Goal: Answer question/provide support: Share knowledge or assist other users

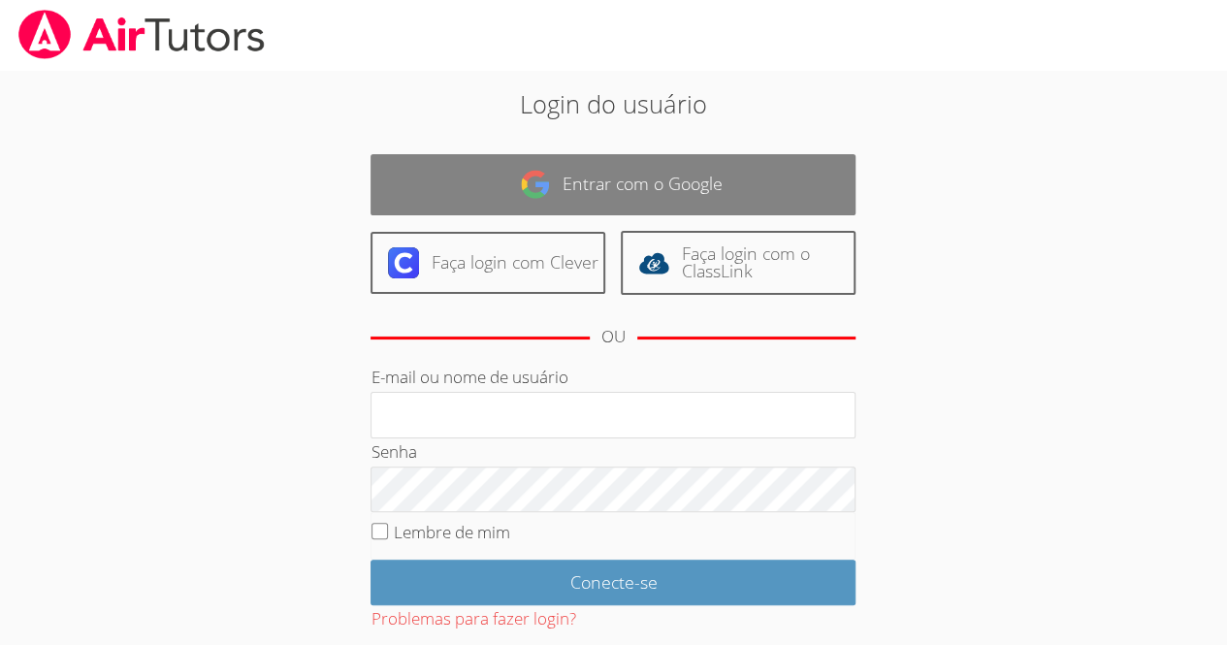
click at [737, 182] on link "Entrar com o Google" at bounding box center [613, 184] width 485 height 61
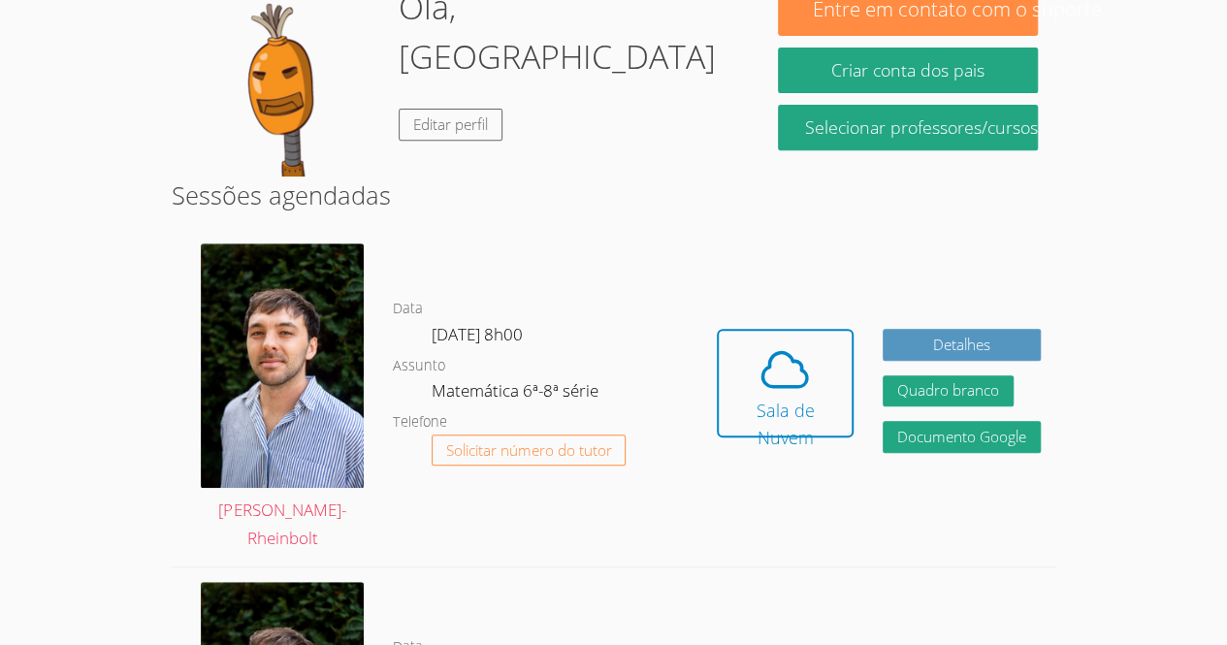
scroll to position [329, 0]
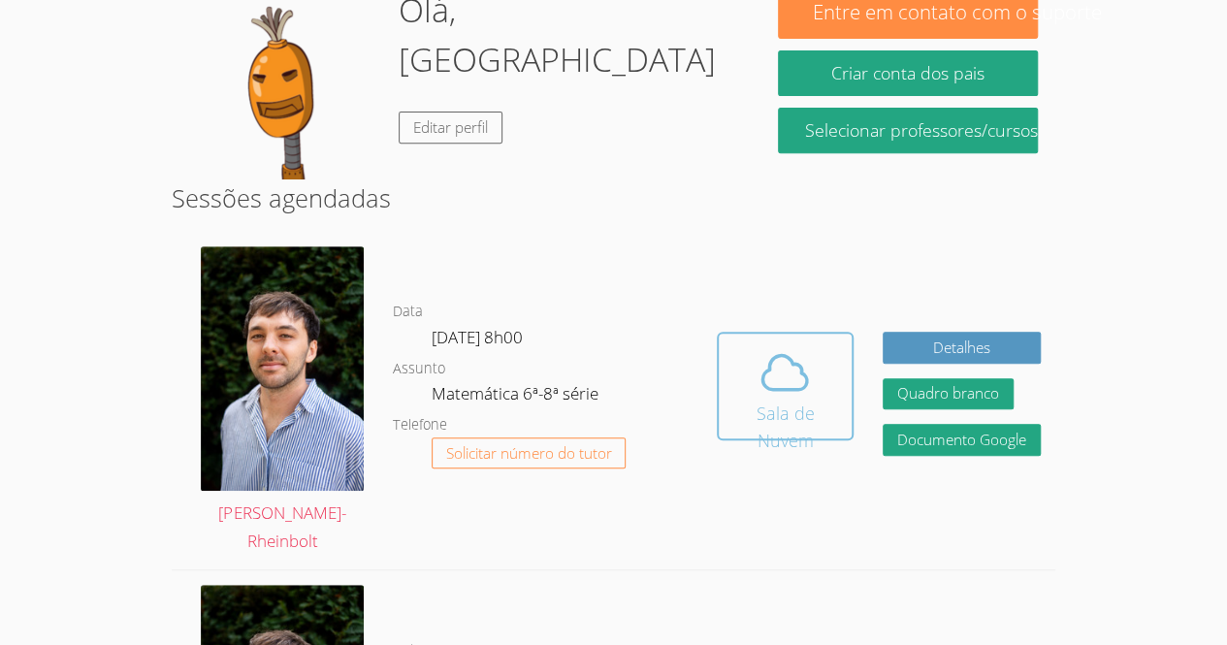
click at [809, 380] on icon at bounding box center [785, 372] width 54 height 54
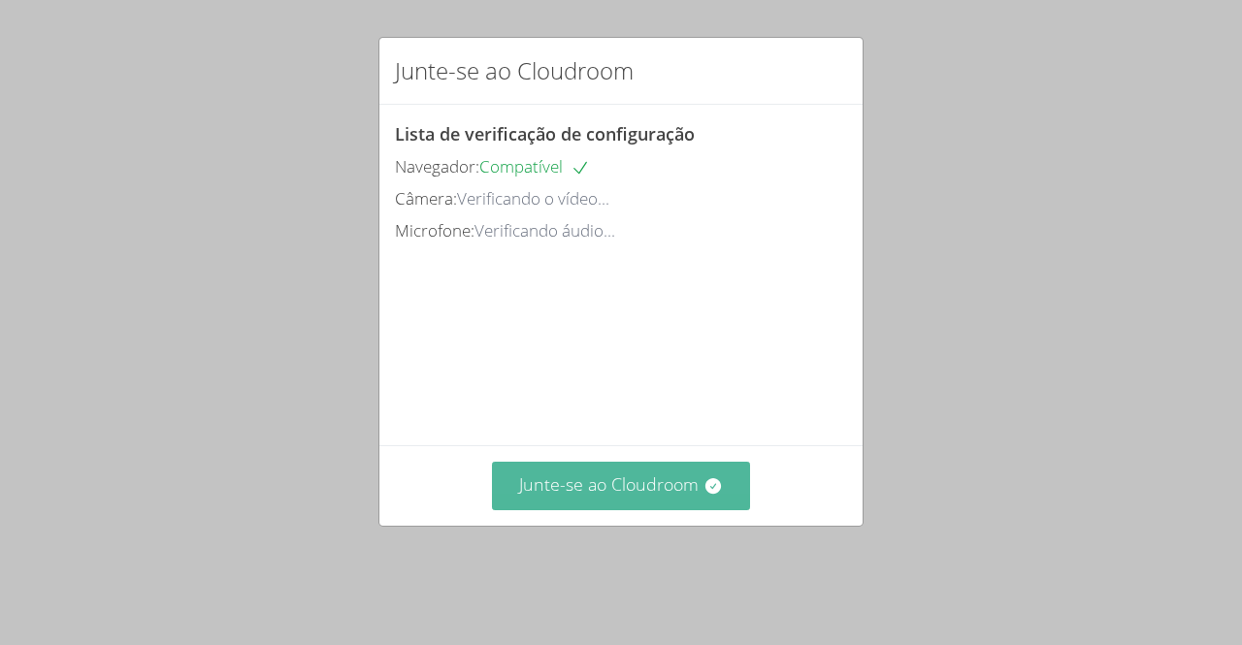
click at [653, 496] on font "Junte-se ao Cloudroom" at bounding box center [609, 484] width 180 height 23
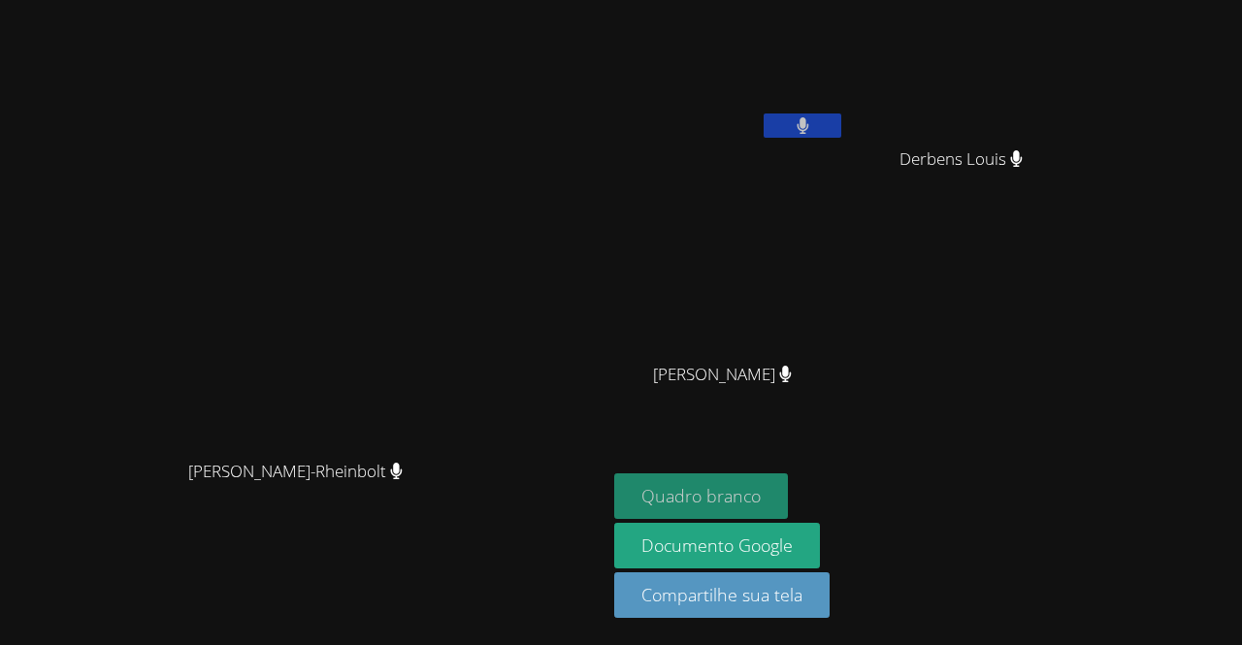
click at [761, 507] on font "Quadro branco" at bounding box center [700, 495] width 119 height 23
drag, startPoint x: 1241, startPoint y: 172, endPoint x: 713, endPoint y: 234, distance: 531.5
click at [599, 234] on div "[PERSON_NAME]-Rheinbolt" at bounding box center [303, 283] width 591 height 333
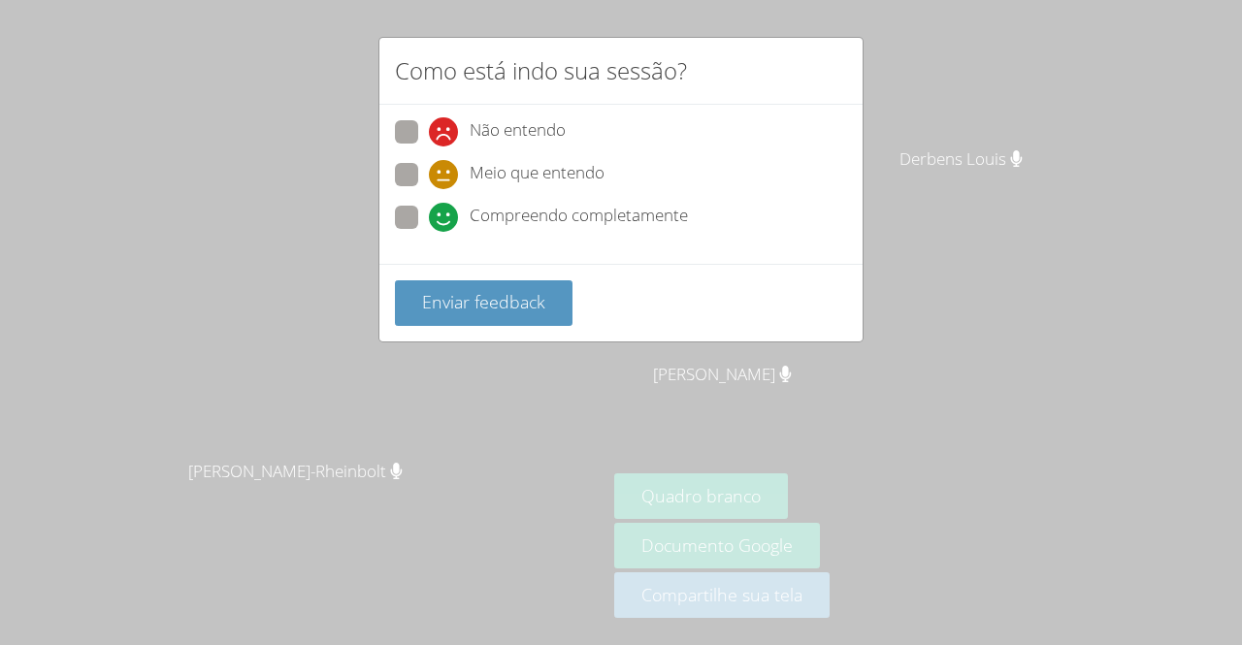
click at [406, 227] on label "Compreendo completamente" at bounding box center [541, 219] width 293 height 26
click at [429, 222] on input "Compreendo completamente" at bounding box center [437, 214] width 16 height 16
radio input "true"
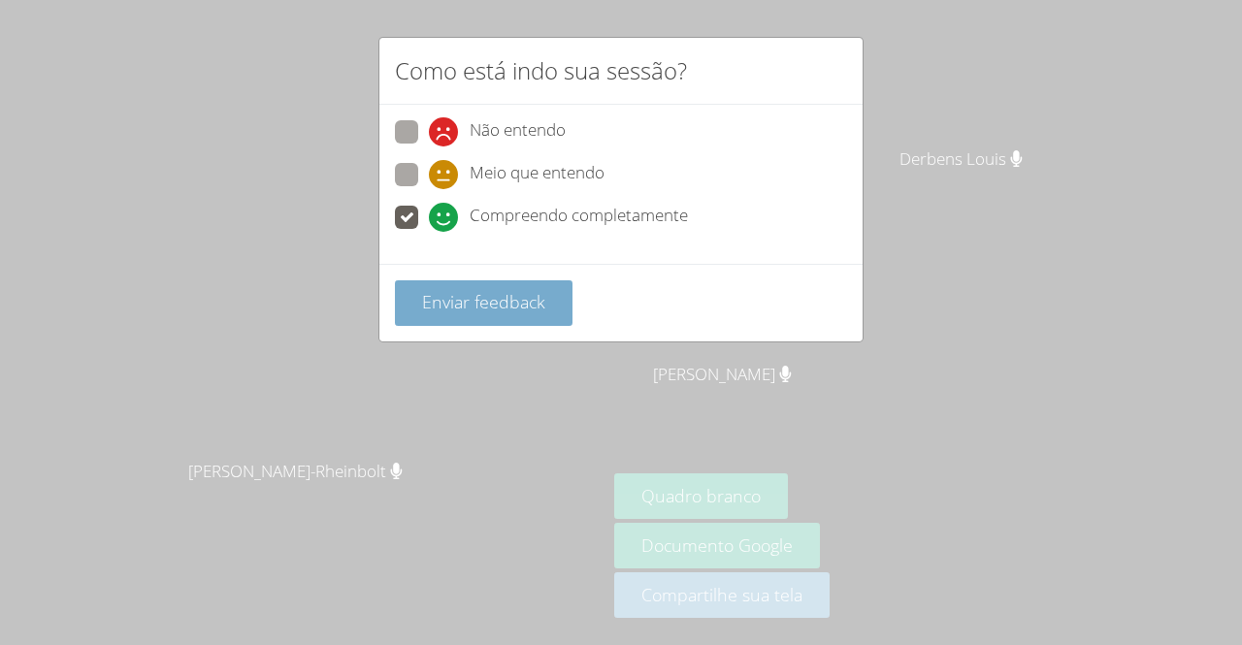
click at [448, 293] on font "Enviar feedback" at bounding box center [483, 301] width 123 height 23
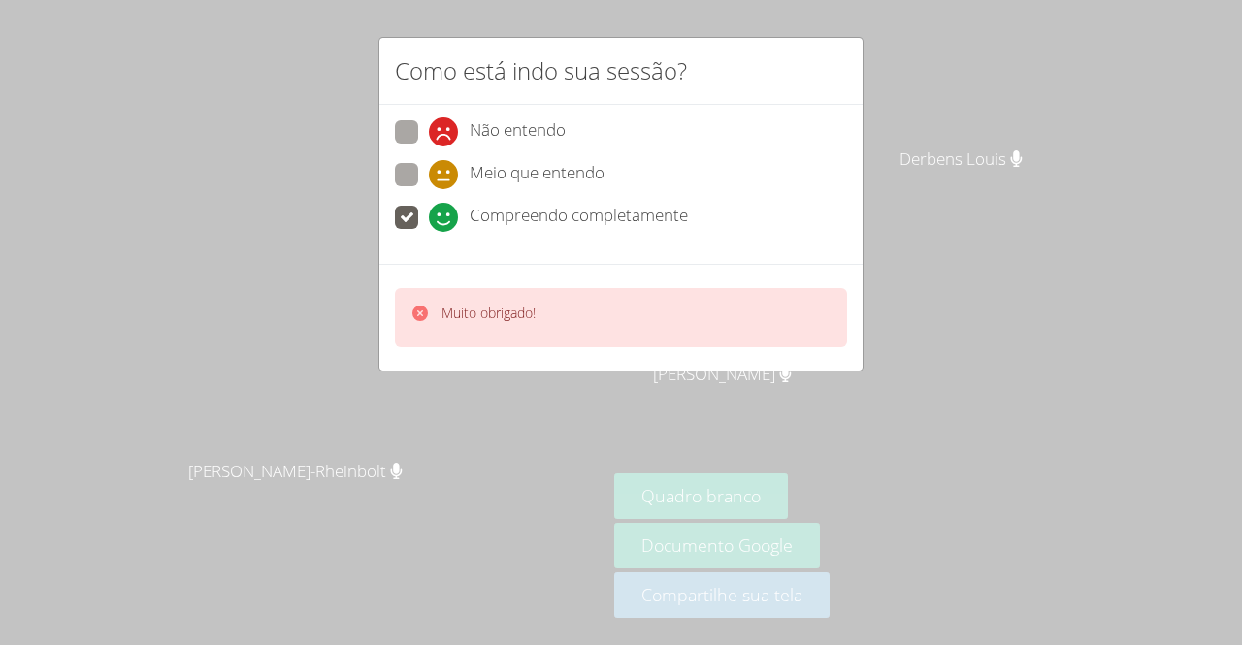
click at [466, 314] on font "Muito obrigado!" at bounding box center [488, 313] width 94 height 18
click at [439, 317] on div "Muito obrigado!" at bounding box center [472, 318] width 125 height 28
click at [507, 330] on div "Muito obrigado!" at bounding box center [621, 317] width 452 height 59
click at [420, 216] on video at bounding box center [303, 283] width 291 height 333
